Goal: Task Accomplishment & Management: Manage account settings

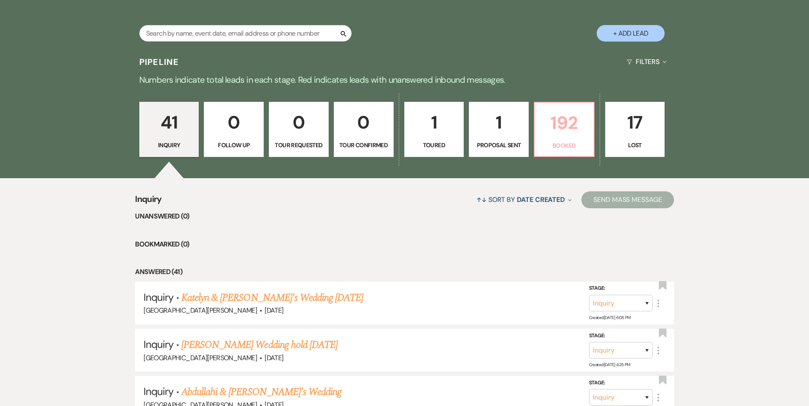
click at [549, 153] on link "192 Booked" at bounding box center [564, 129] width 61 height 55
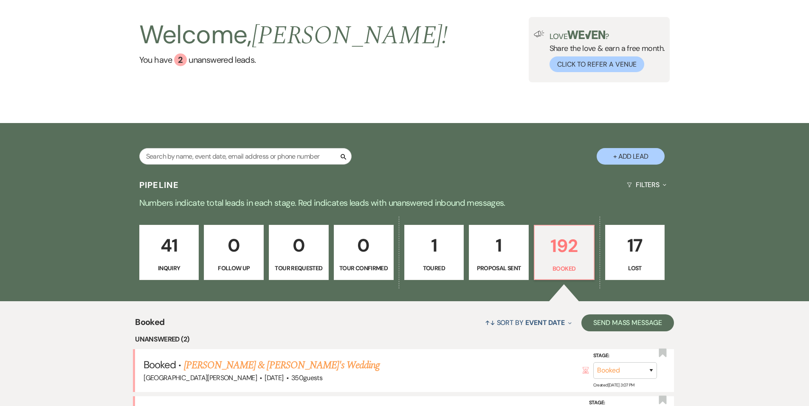
scroll to position [169, 0]
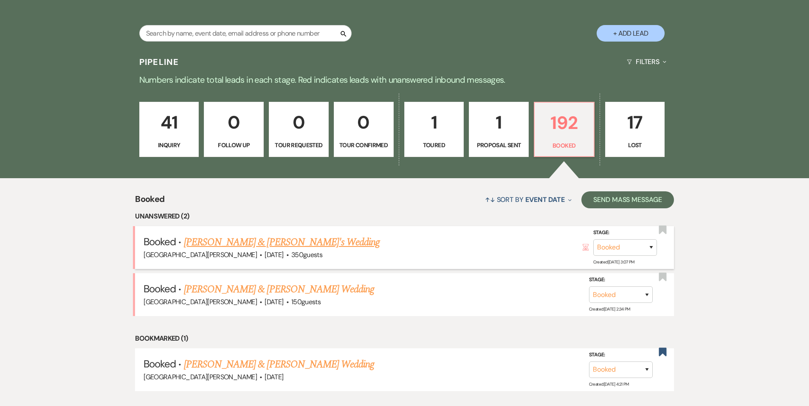
click at [300, 228] on li "Booked · [PERSON_NAME] & [PERSON_NAME]'s Wedding [GEOGRAPHIC_DATA][PERSON_NAME]…" at bounding box center [404, 247] width 539 height 43
click at [297, 243] on link "[PERSON_NAME] & [PERSON_NAME]'s Wedding" at bounding box center [282, 242] width 196 height 15
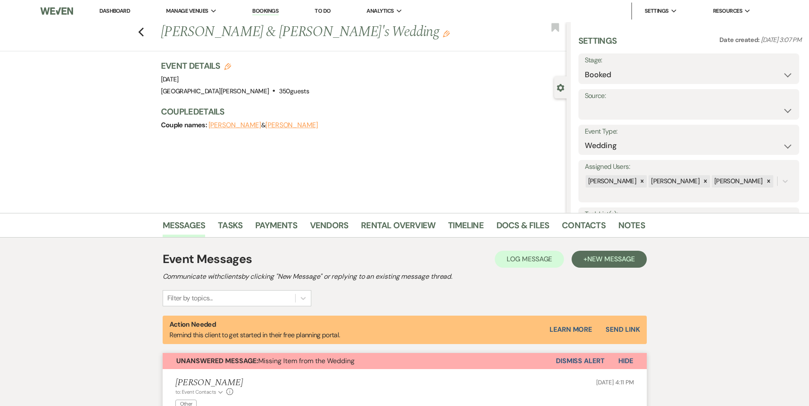
click at [578, 363] on button "Dismiss Alert" at bounding box center [580, 361] width 49 height 16
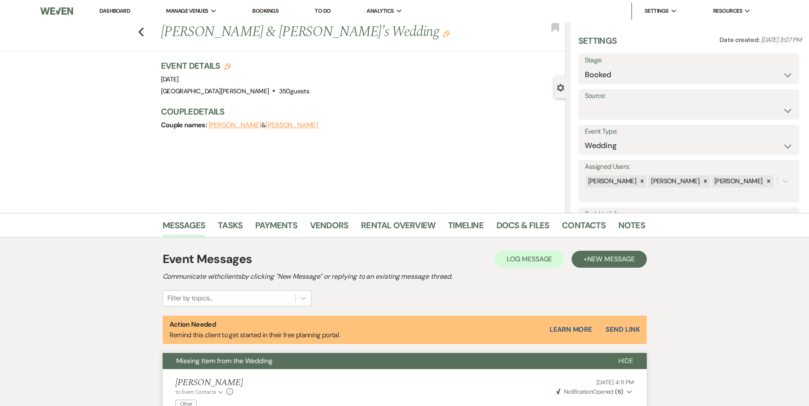
click at [102, 11] on link "Dashboard" at bounding box center [114, 10] width 31 height 7
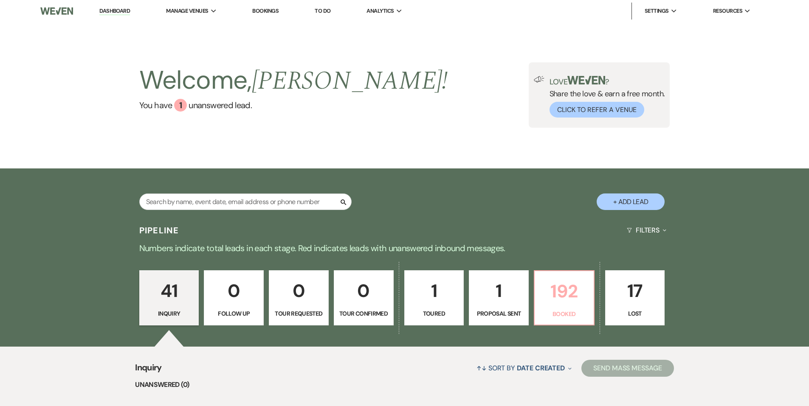
drag, startPoint x: 574, startPoint y: 316, endPoint x: 537, endPoint y: 70, distance: 249.1
click at [574, 316] on p "Booked" at bounding box center [564, 314] width 49 height 9
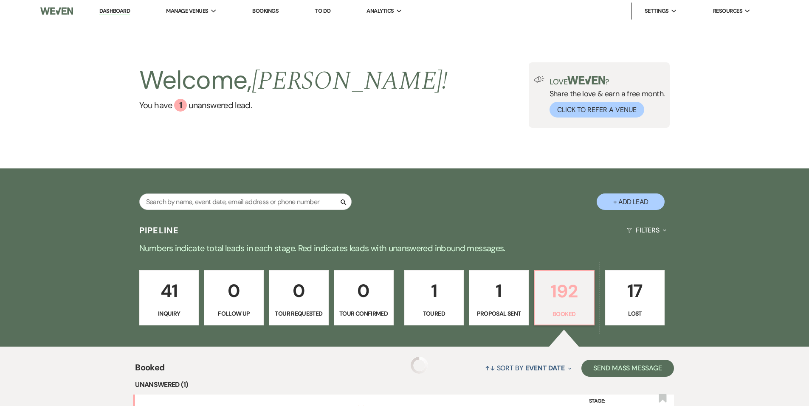
scroll to position [212, 0]
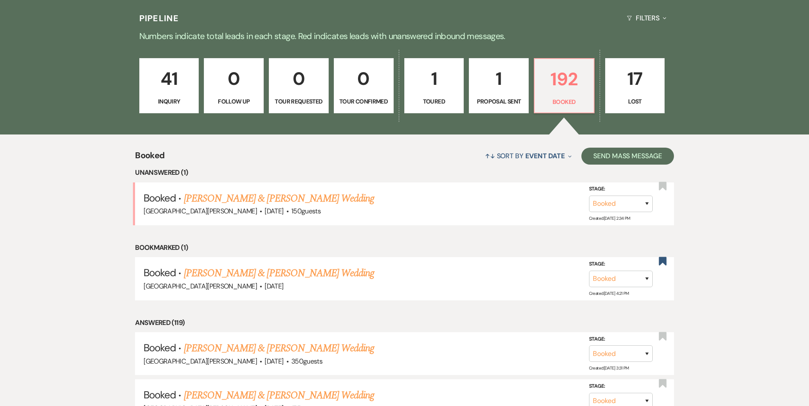
click at [288, 205] on link "[PERSON_NAME] & [PERSON_NAME] Wedding" at bounding box center [279, 198] width 190 height 15
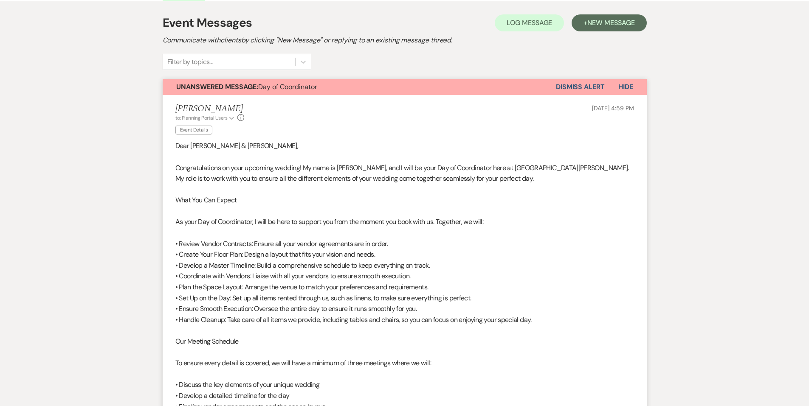
scroll to position [170, 0]
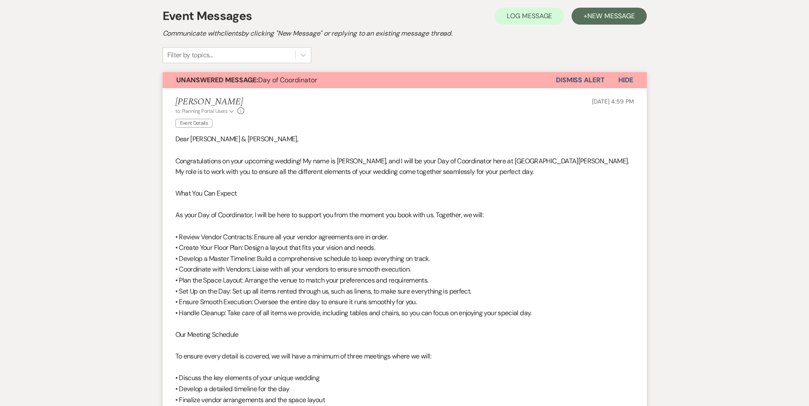
click at [573, 85] on button "Dismiss Alert" at bounding box center [580, 80] width 49 height 16
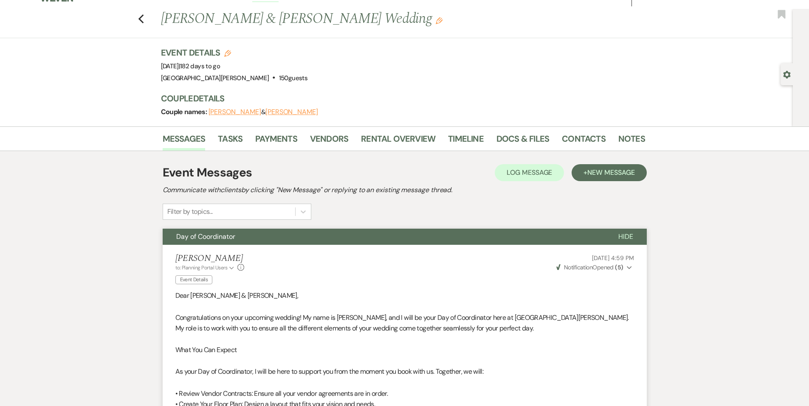
scroll to position [0, 0]
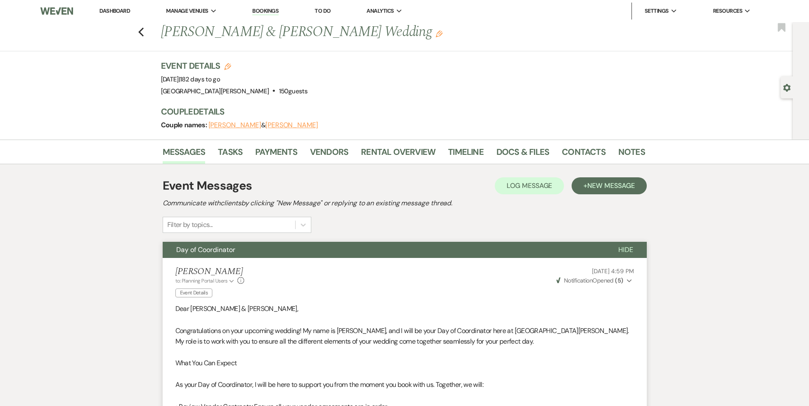
click at [119, 16] on li "Dashboard" at bounding box center [114, 11] width 39 height 17
click at [125, 12] on link "Dashboard" at bounding box center [114, 10] width 31 height 7
